Goal: Find specific page/section: Find specific page/section

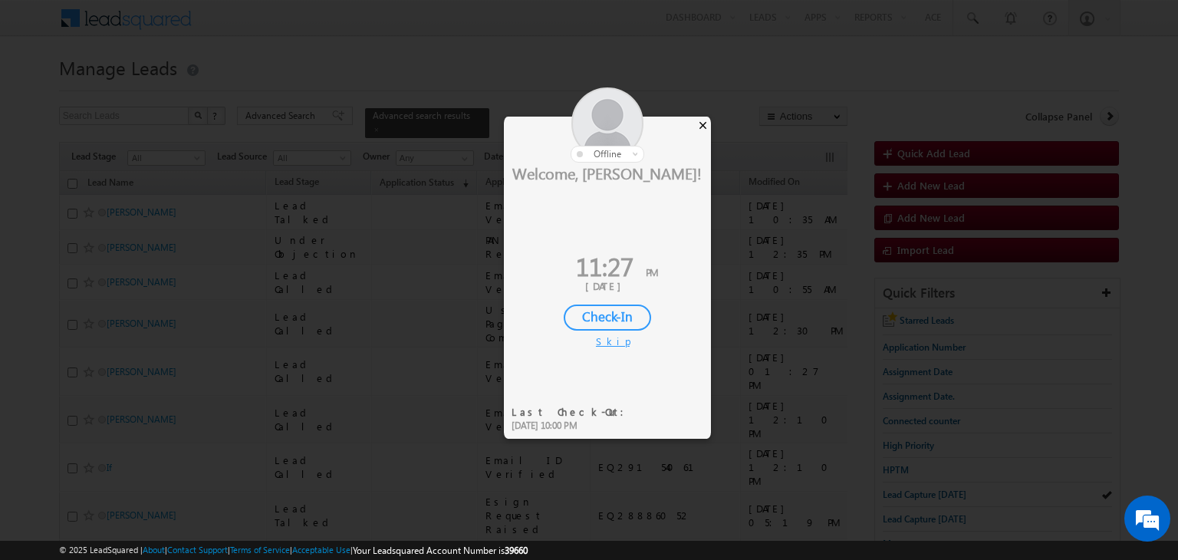
click at [701, 123] on div "×" at bounding box center [703, 125] width 16 height 17
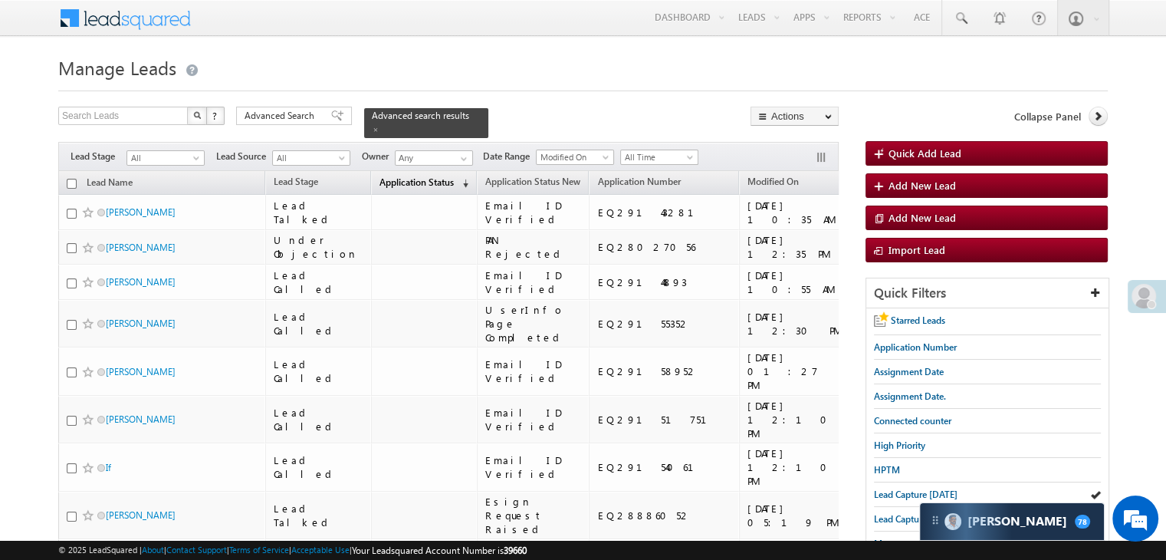
click at [380, 176] on span "Application Status" at bounding box center [417, 182] width 74 height 12
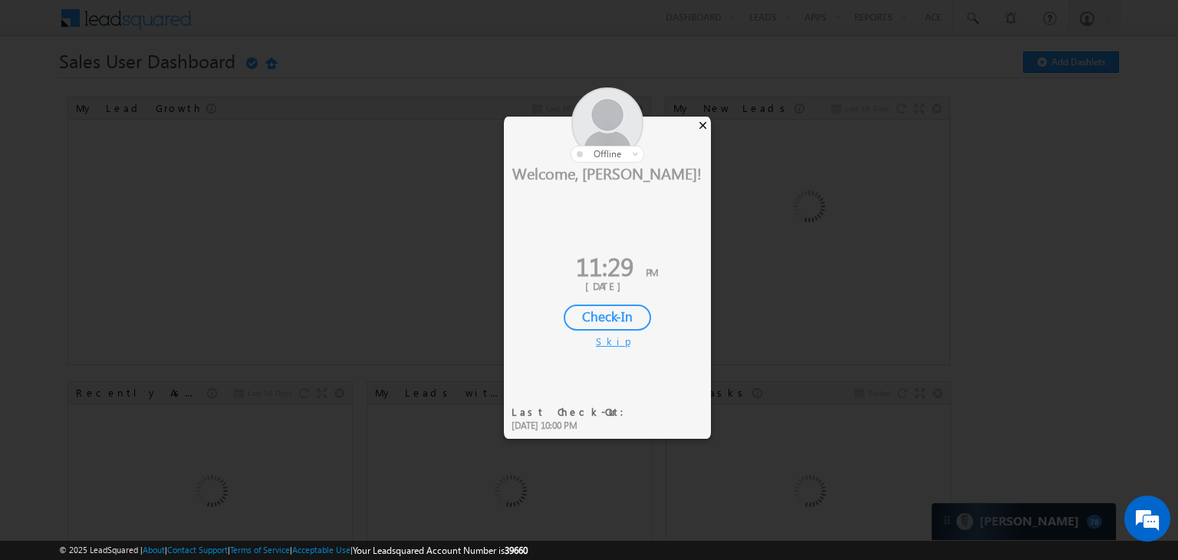
click at [702, 124] on div "×" at bounding box center [703, 125] width 16 height 17
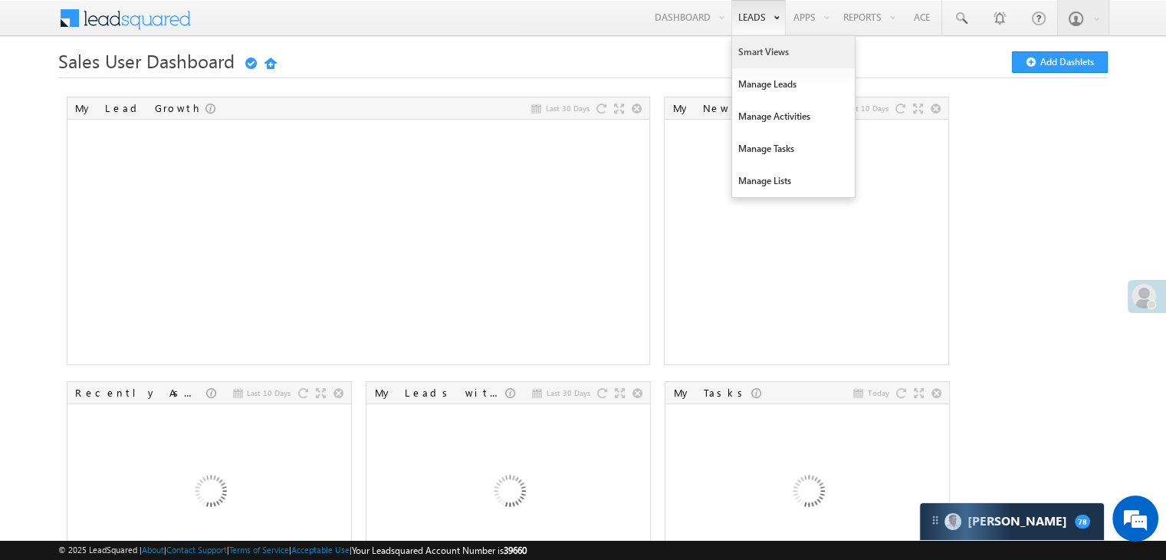
click at [748, 44] on link "Smart Views" at bounding box center [793, 52] width 123 height 32
